Goal: Task Accomplishment & Management: Use online tool/utility

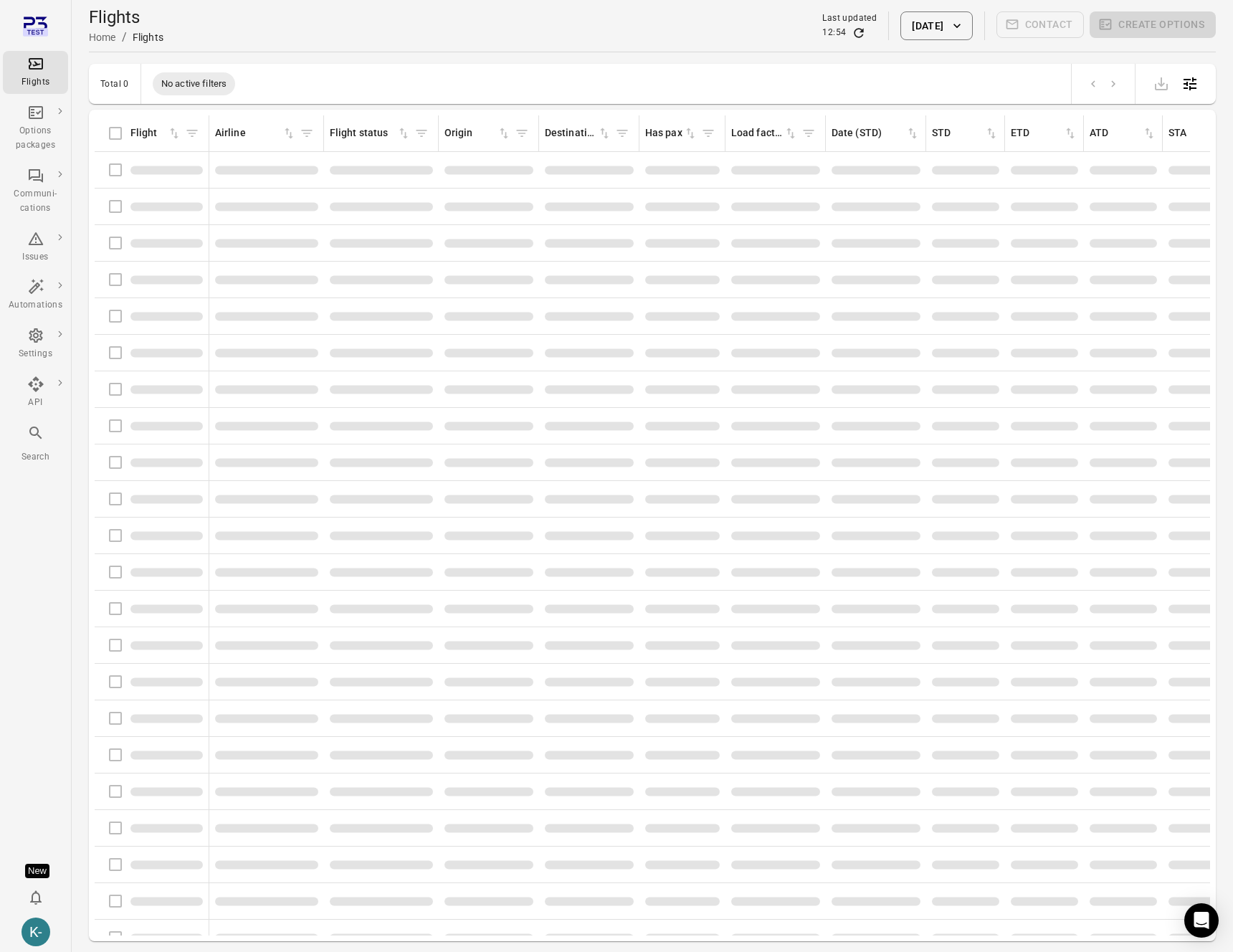
click at [113, 241] on div "Flights information" at bounding box center [151, 243] width 103 height 30
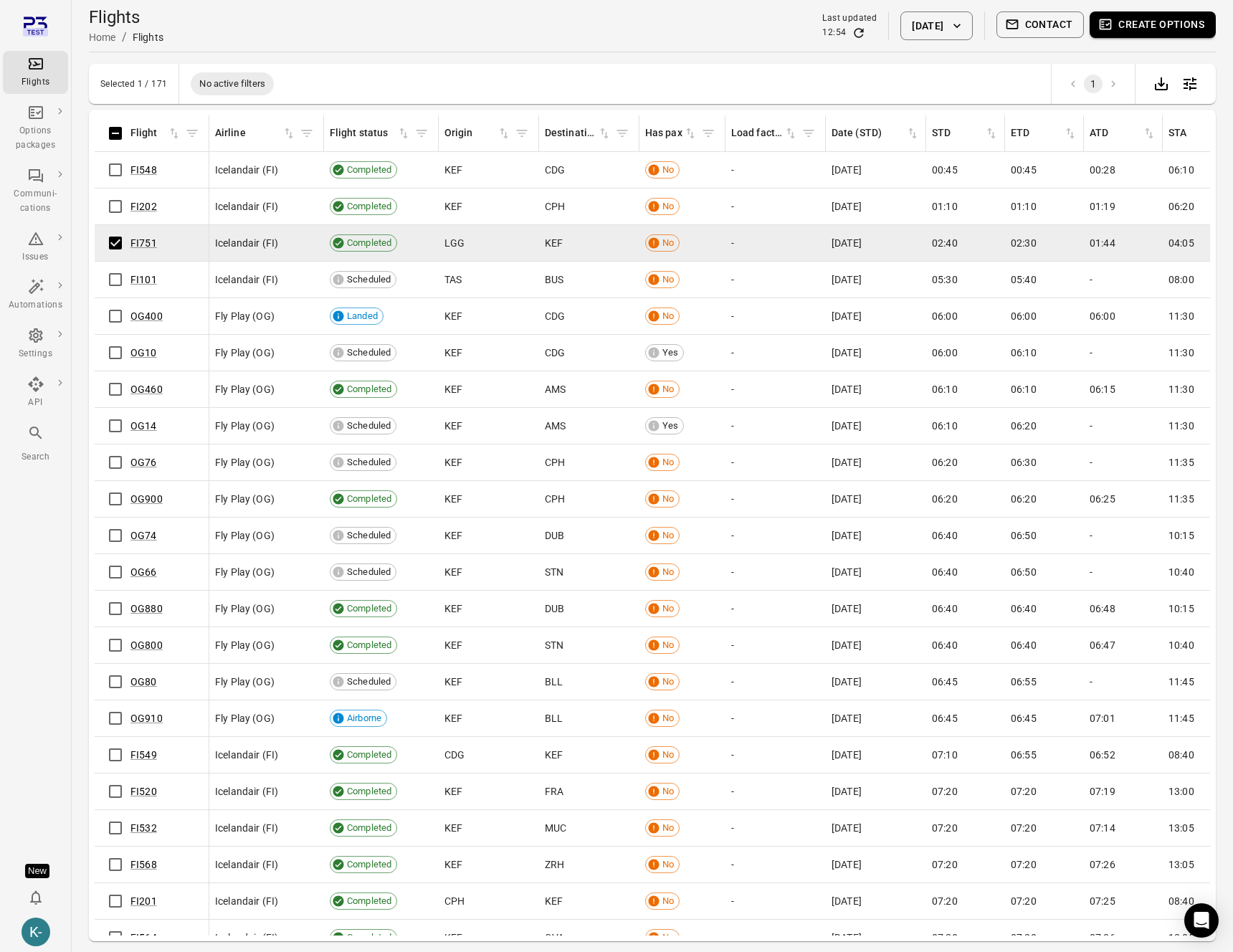
click at [1123, 37] on span "Create options" at bounding box center [1152, 25] width 126 height 29
click at [1123, 30] on button "Create options" at bounding box center [1152, 24] width 126 height 27
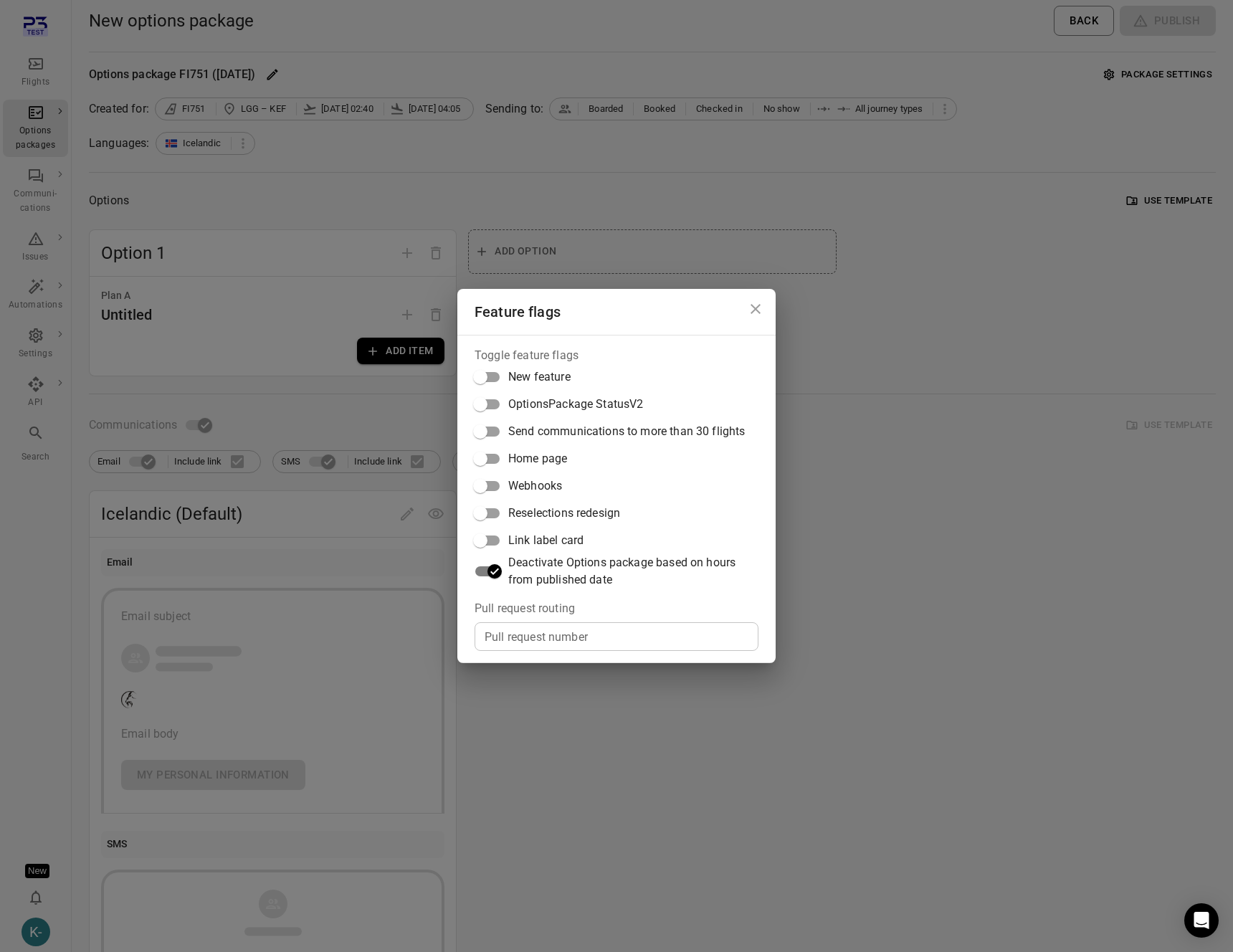
click at [1104, 231] on div "Feature flags Toggle feature flags New feature OptionsPackage StatusV2 Send com…" at bounding box center [616, 476] width 1233 height 952
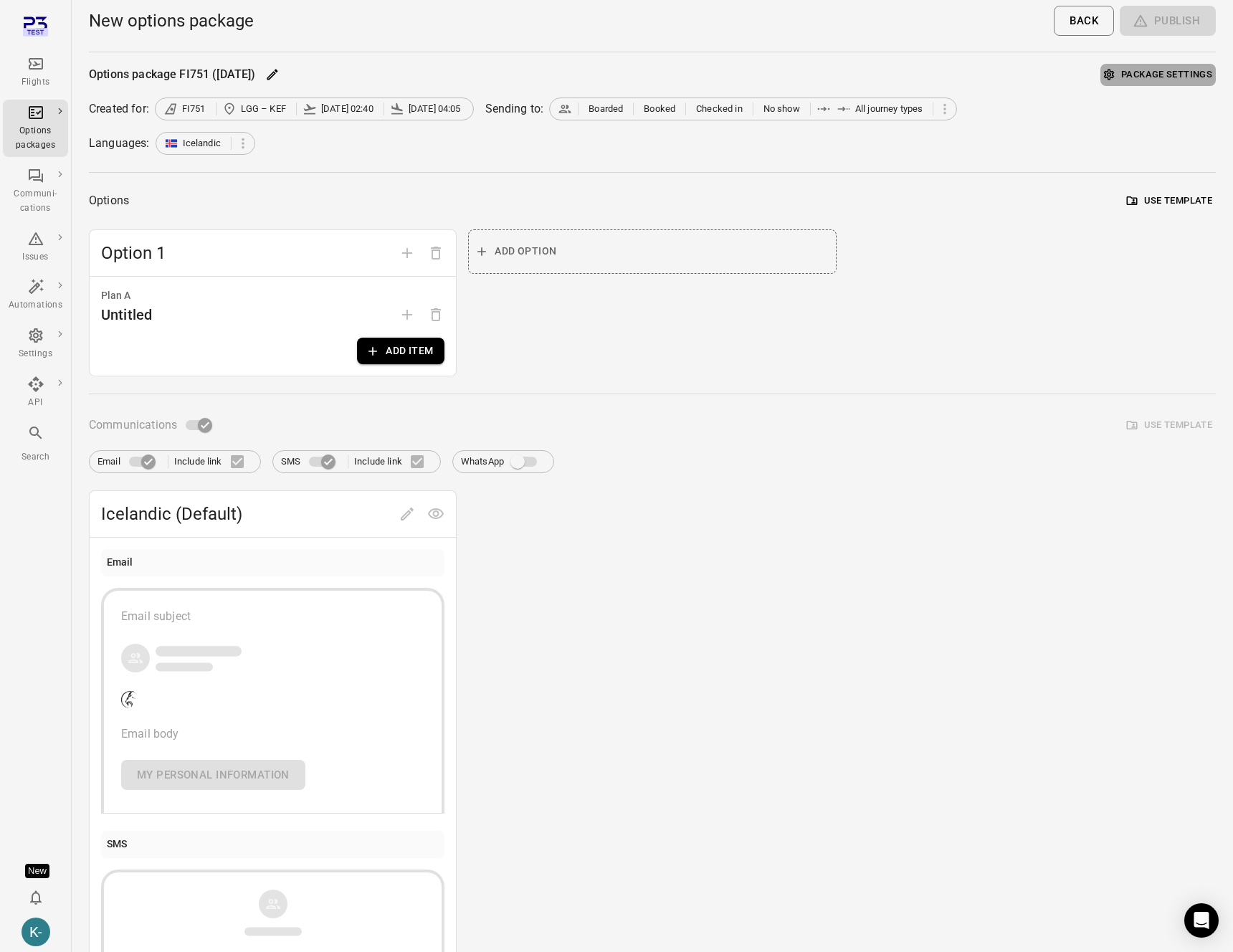
click at [1135, 72] on button "Package settings" at bounding box center [1159, 74] width 116 height 22
